Goal: Feedback & Contribution: Submit feedback/report problem

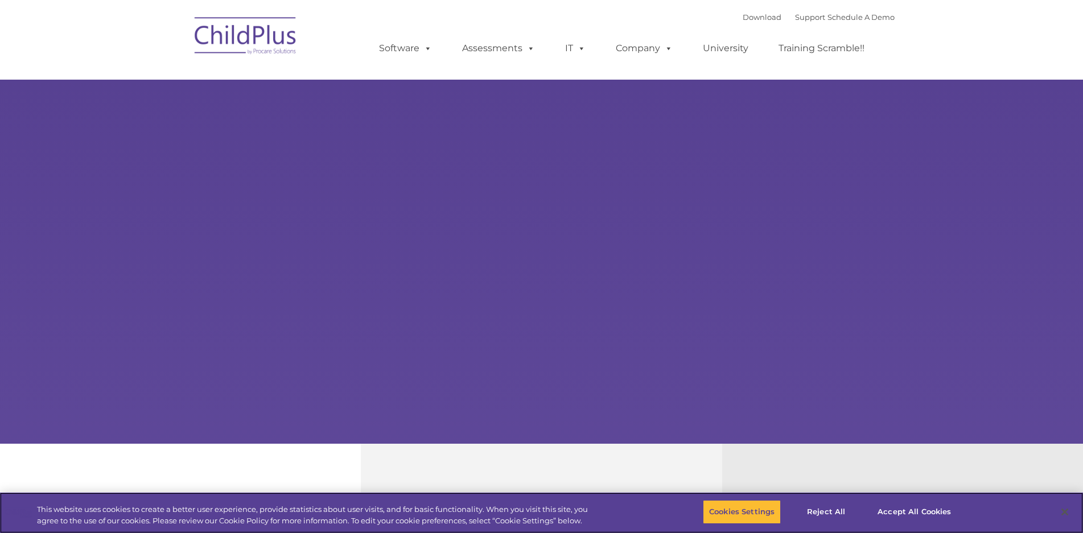
select select "MEDIUM"
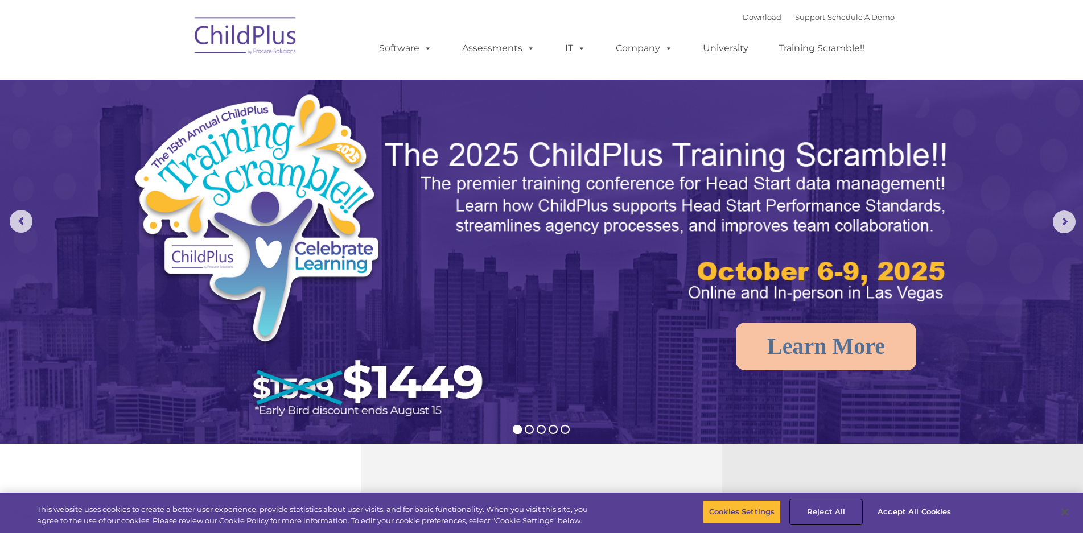
click at [827, 509] on button "Reject All" at bounding box center [825, 512] width 71 height 24
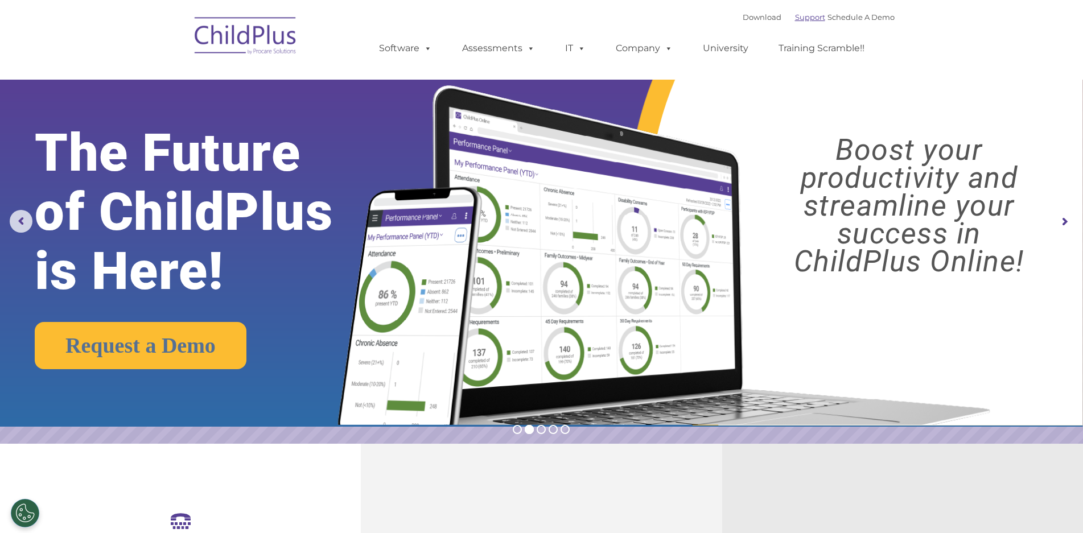
click at [795, 14] on link "Support" at bounding box center [810, 17] width 30 height 9
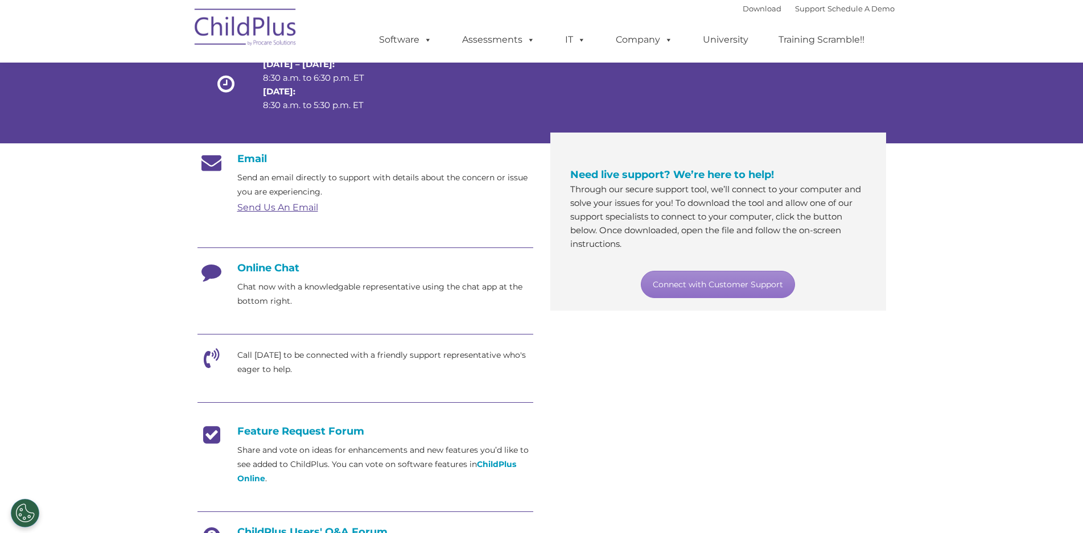
scroll to position [114, 0]
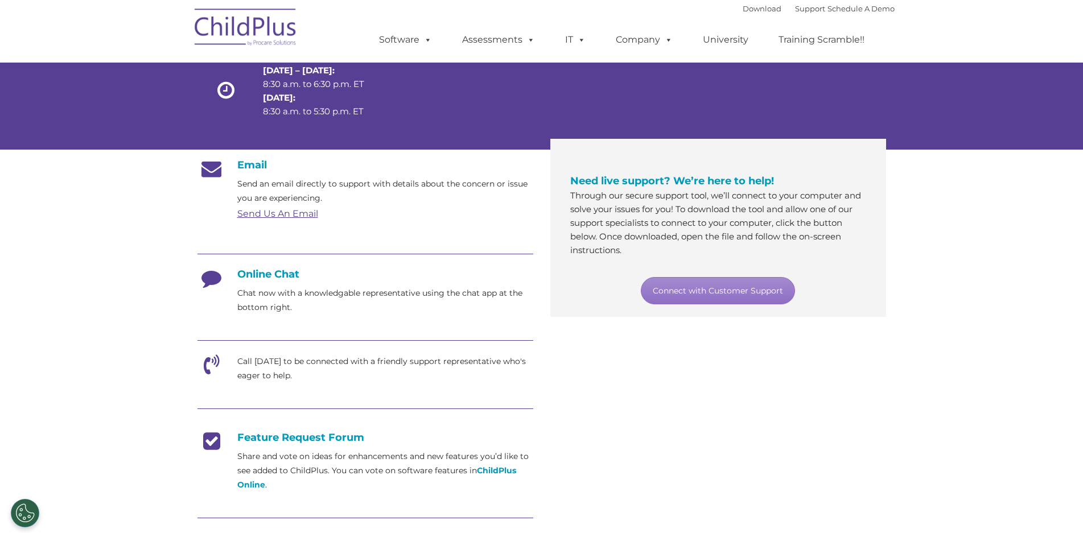
click at [254, 215] on link "Send Us An Email" at bounding box center [277, 213] width 81 height 11
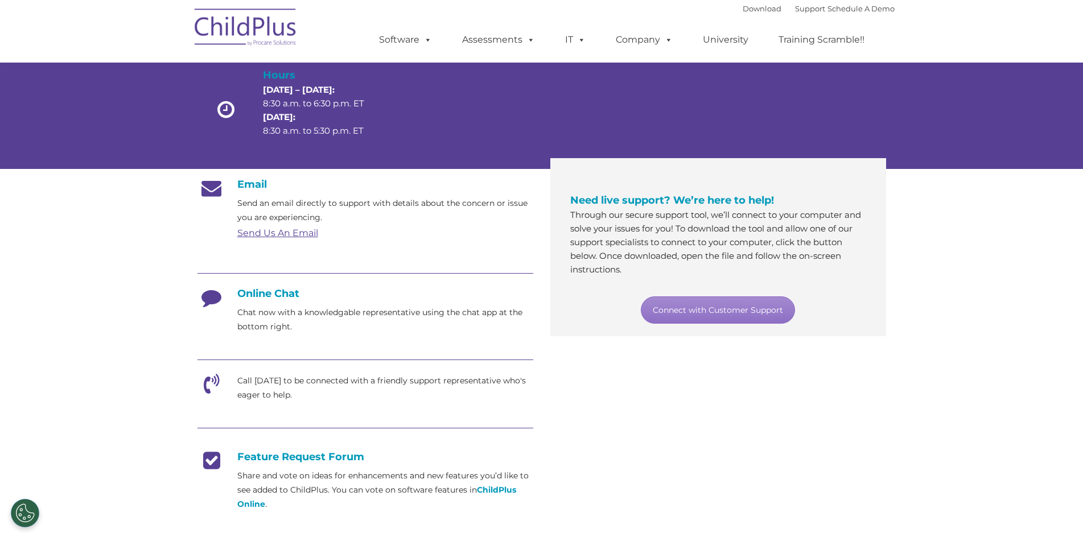
scroll to position [89, 0]
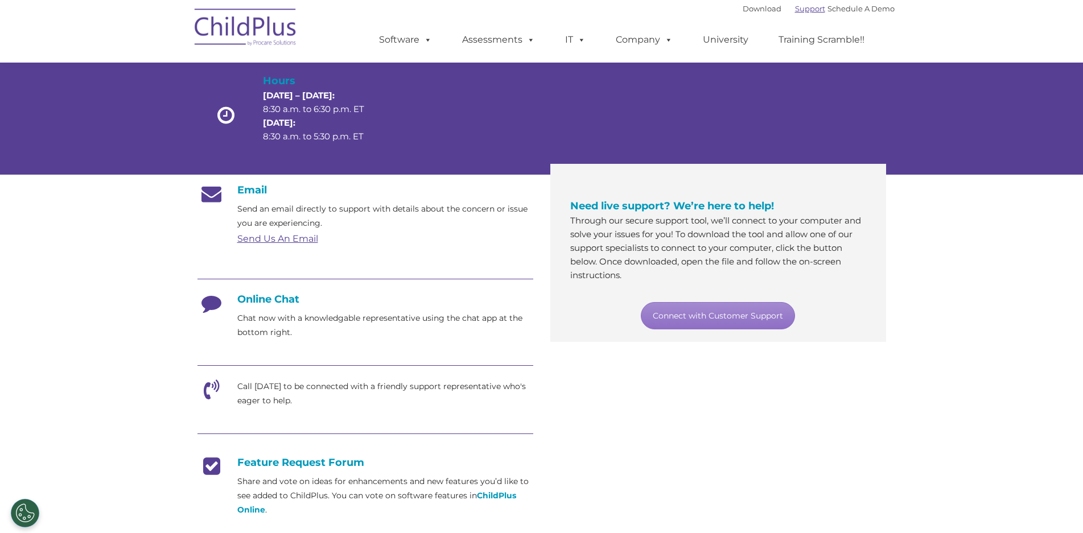
click at [795, 9] on link "Support" at bounding box center [810, 8] width 30 height 9
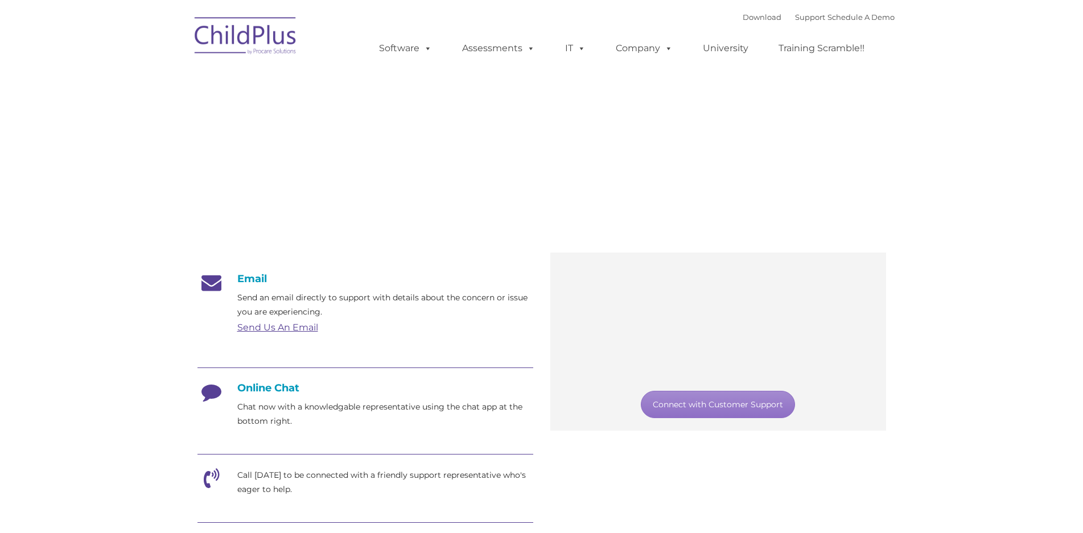
type input ""
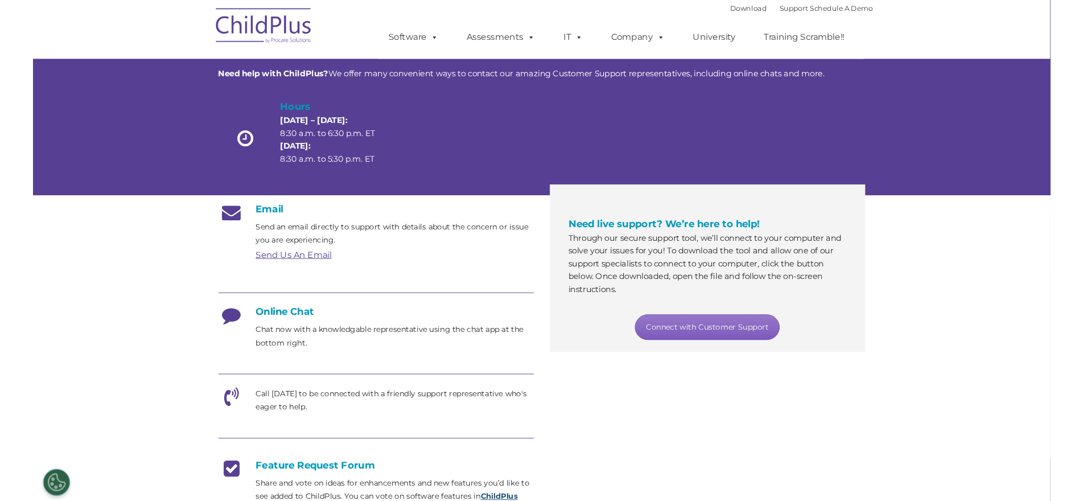
scroll to position [57, 0]
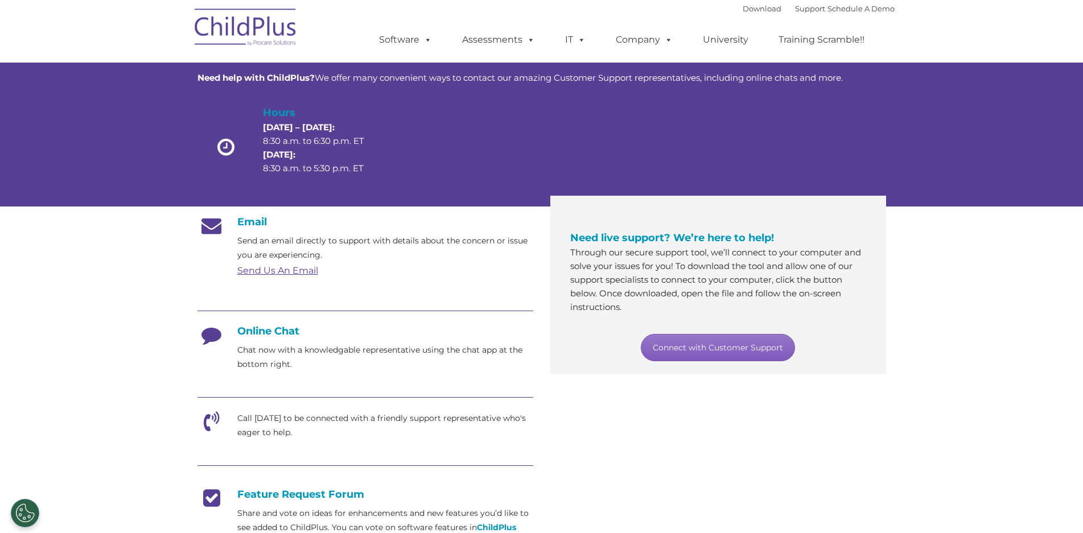
click at [686, 353] on link "Connect with Customer Support" at bounding box center [718, 347] width 154 height 27
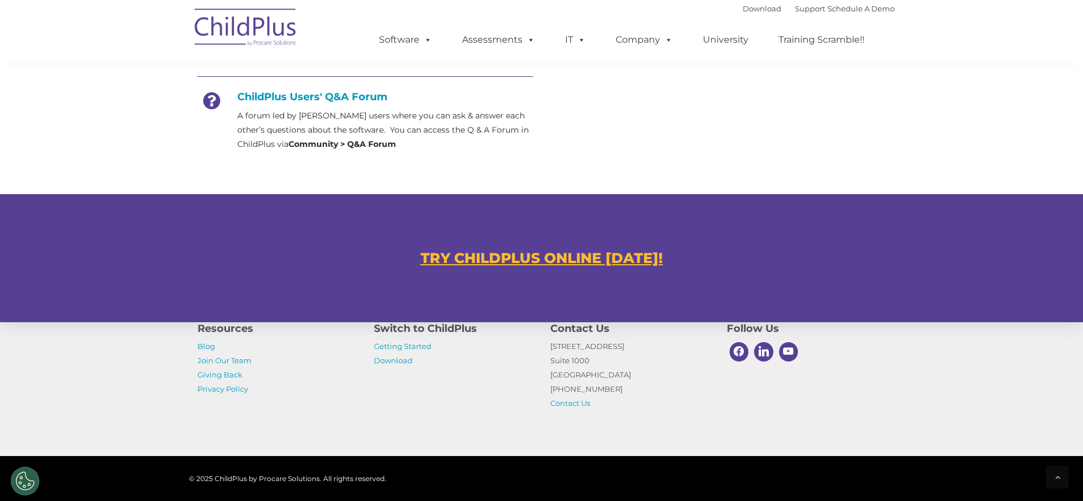
scroll to position [620, 0]
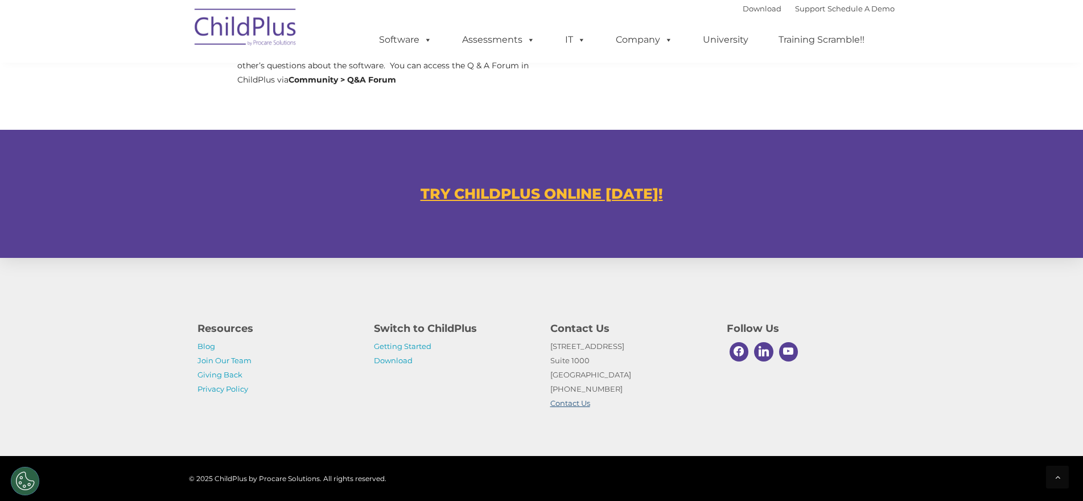
click at [578, 401] on link "Contact Us" at bounding box center [570, 402] width 40 height 9
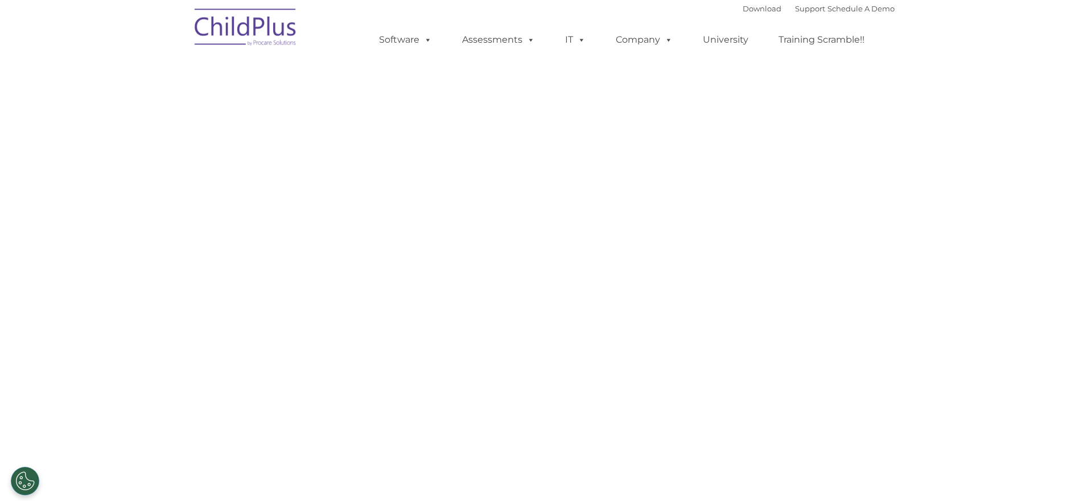
select select "MEDIUM"
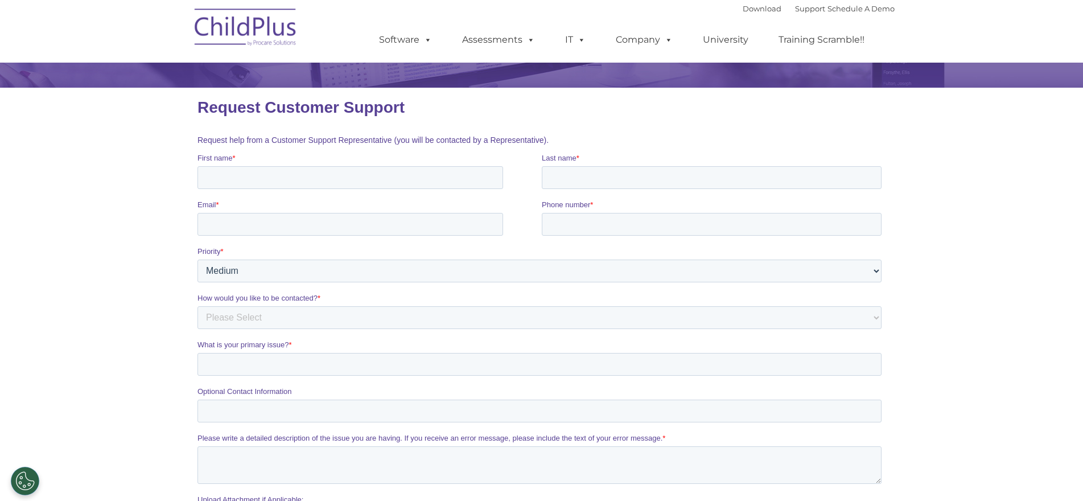
scroll to position [114, 0]
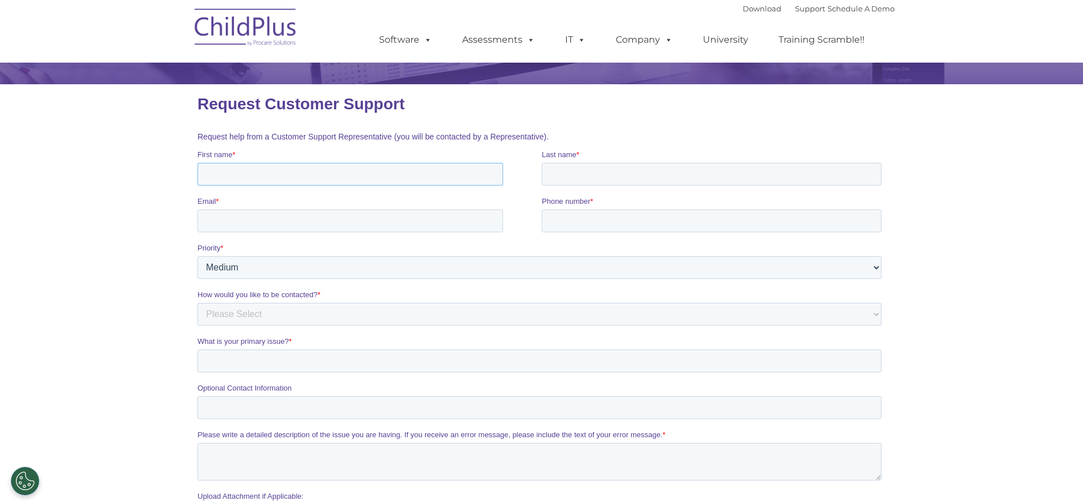
click at [278, 176] on input "First name *" at bounding box center [350, 174] width 306 height 23
type input "Patrick"
type input "Clerkin"
type input "PCLERKIN@MERIDENYMCA.ORG"
type input "2032389166"
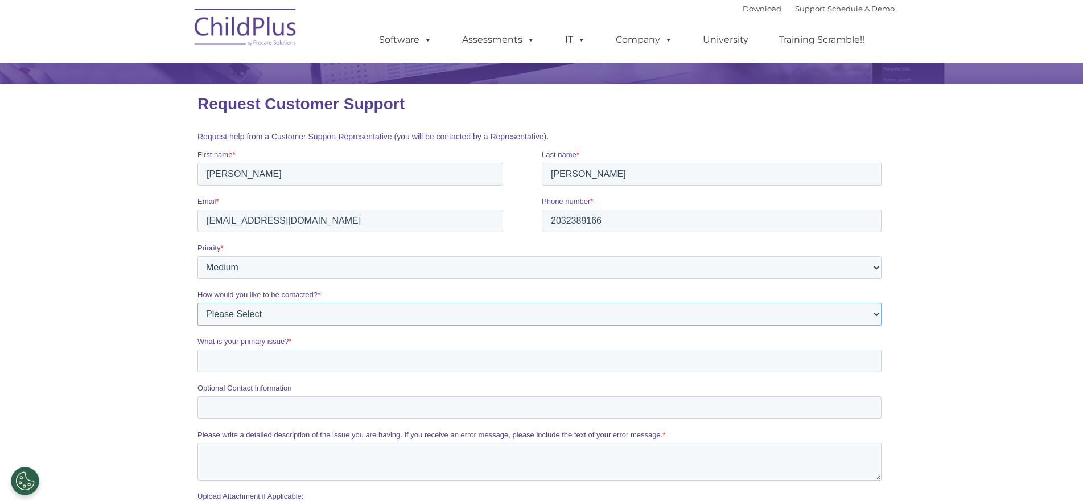
click at [311, 316] on select "Please Select Phone Email" at bounding box center [539, 314] width 684 height 23
select select "Phone"
click at [197, 303] on select "Please Select Phone Email" at bounding box center [539, 314] width 684 height 23
drag, startPoint x: 609, startPoint y: 225, endPoint x: 511, endPoint y: 234, distance: 98.8
click at [514, 229] on fieldset "Email * PCLERKIN@MERIDENYMCA.ORG Phone number * 2032389166" at bounding box center [541, 219] width 689 height 47
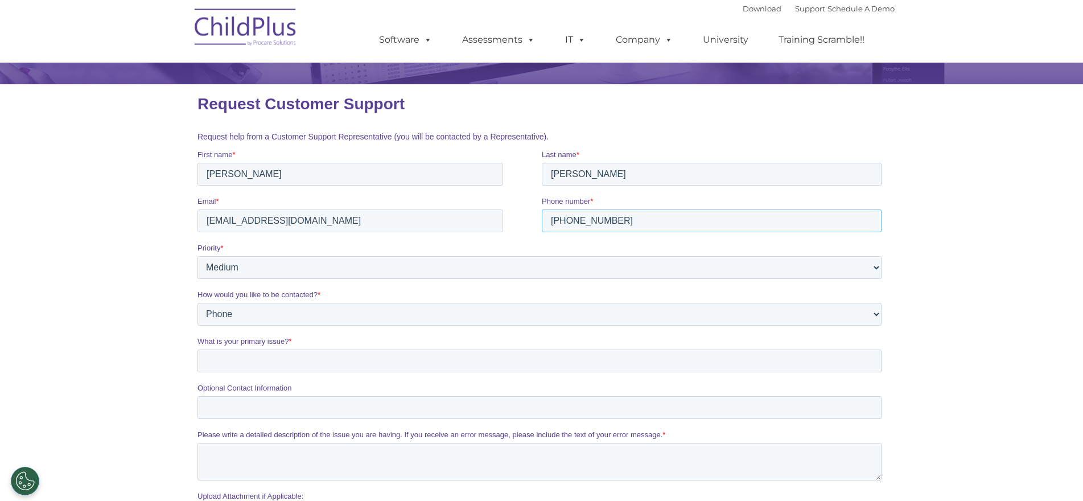
type input "860-539-7876"
click at [290, 354] on input "What is your primary issue? *" at bounding box center [539, 360] width 684 height 23
type input "Attendance"
click at [711, 451] on textarea "Please write a detailed description of the issue you are having. If you receive…" at bounding box center [539, 462] width 684 height 38
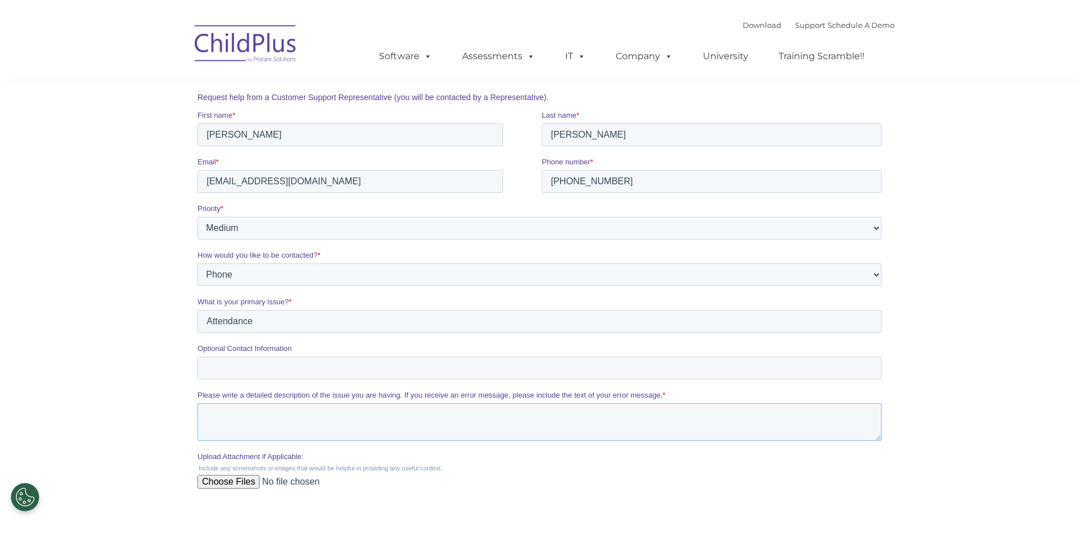
scroll to position [171, 0]
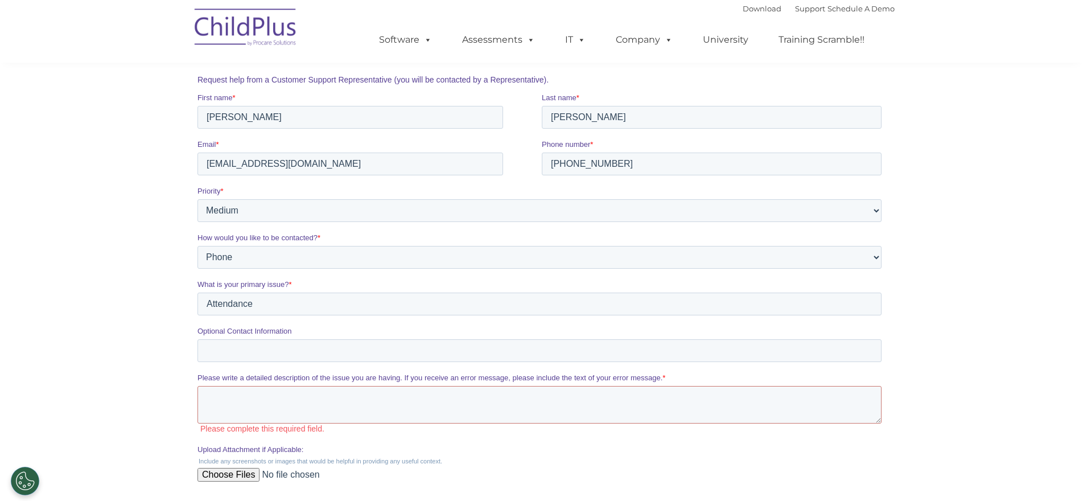
click at [212, 462] on div "Upload Attachment if Applicable: Include any screenshots or images that would b…" at bounding box center [541, 467] width 689 height 47
click at [228, 414] on textarea "Please write a detailed description of the issue you are having. If you receive…" at bounding box center [539, 405] width 684 height 38
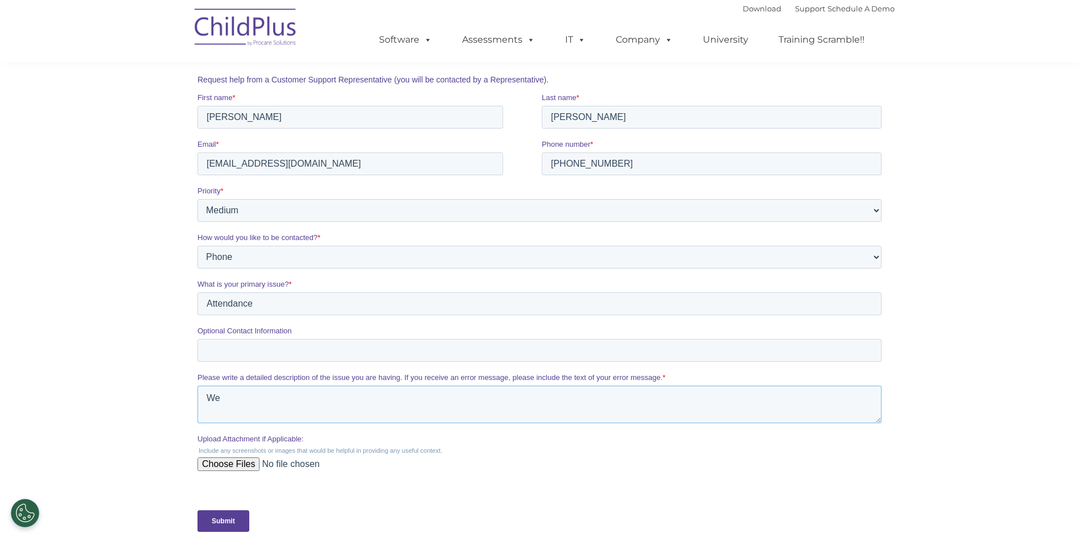
type textarea "W"
type textarea "S"
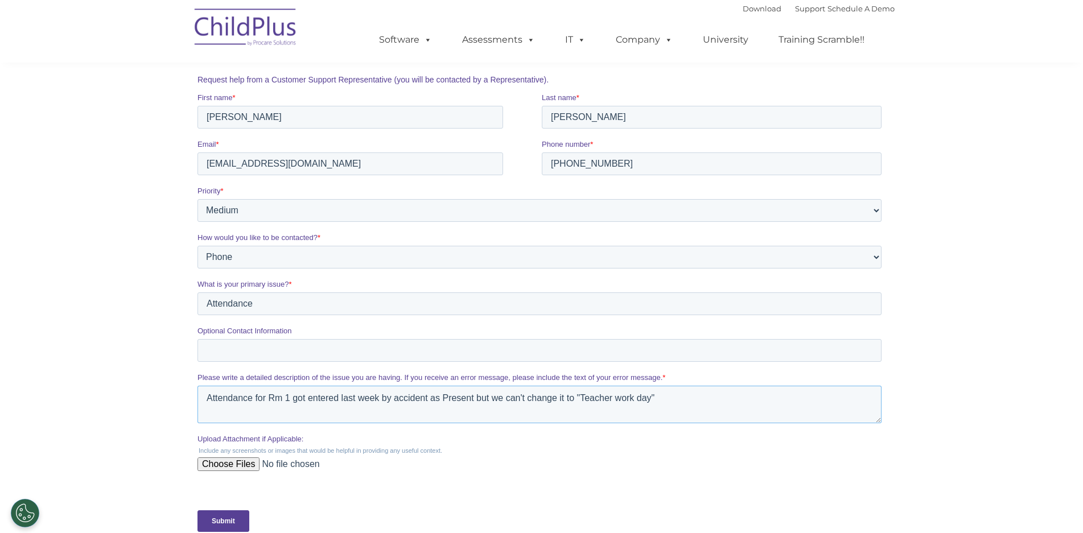
click at [802, 403] on textarea "Attendance for Rm 1 got entered last week by accident as Present but we can't c…" at bounding box center [539, 405] width 684 height 38
click at [488, 399] on textarea "Attendance for Rm 1 got entered last week by accident as Present but we can't c…" at bounding box center [539, 405] width 684 height 38
click at [839, 404] on textarea "Attendance for Rm 1 got entered last week by accident as Present but myself or …" at bounding box center [539, 405] width 684 height 38
type textarea "Attendance for Rm 1 got entered last week by accident as Present but myself or …"
click at [202, 466] on input "Upload Attachment if Applicable:" at bounding box center [539, 469] width 684 height 23
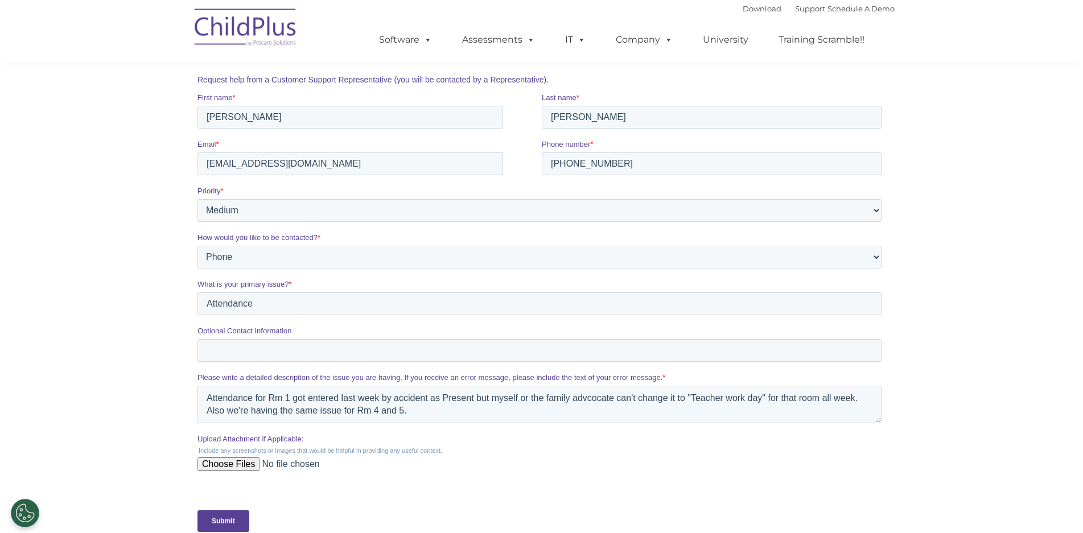
type input "C:\fakepath\Room 1 error message.jpg"
click at [589, 400] on textarea "Attendance for Rm 1 got entered last week by accident as Present but myself or …" at bounding box center [539, 405] width 684 height 38
click at [451, 411] on textarea "Attendance for Rm 1 got entered last week by accident as Present but myself or …" at bounding box center [539, 405] width 684 height 38
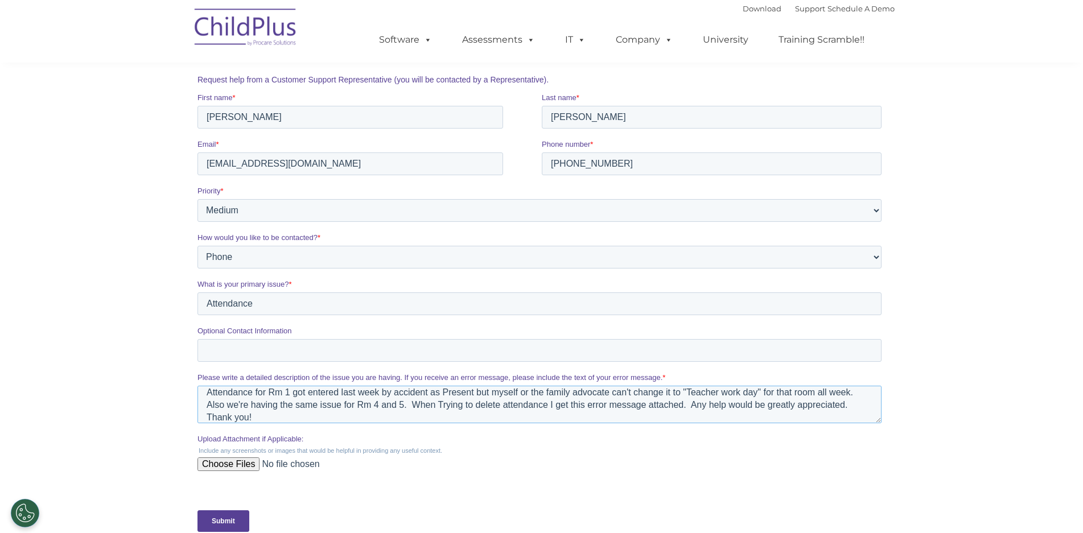
type textarea "Attendance for Rm 1 got entered last week by accident as Present but myself or …"
click at [205, 468] on input "Upload Attachment if Applicable:" at bounding box center [539, 469] width 684 height 23
type input "C:\fakepath\Room 1 error message.jpg"
click at [230, 500] on input "Submit" at bounding box center [223, 521] width 52 height 22
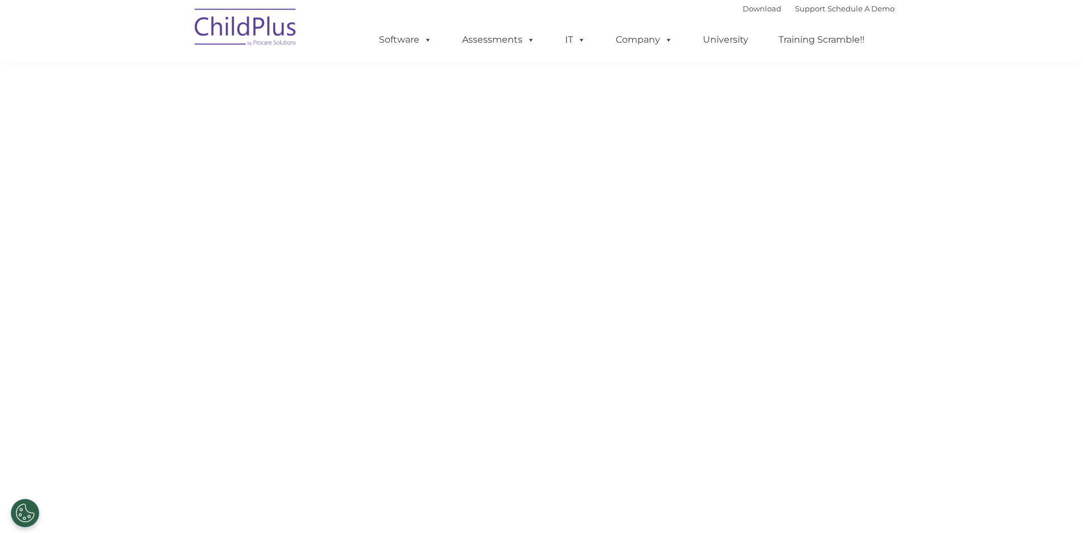
scroll to position [0, 0]
